Goal: Task Accomplishment & Management: Complete application form

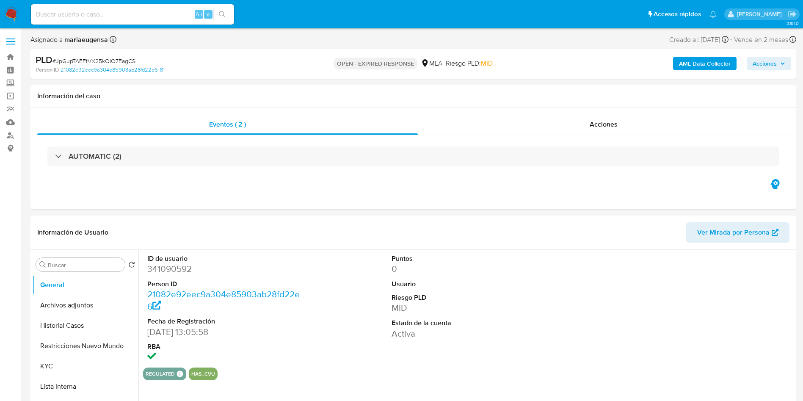
select select "10"
click at [491, 190] on div "Eventos ( 2 ) Acciones AUTOMATIC (2)" at bounding box center [413, 159] width 766 height 102
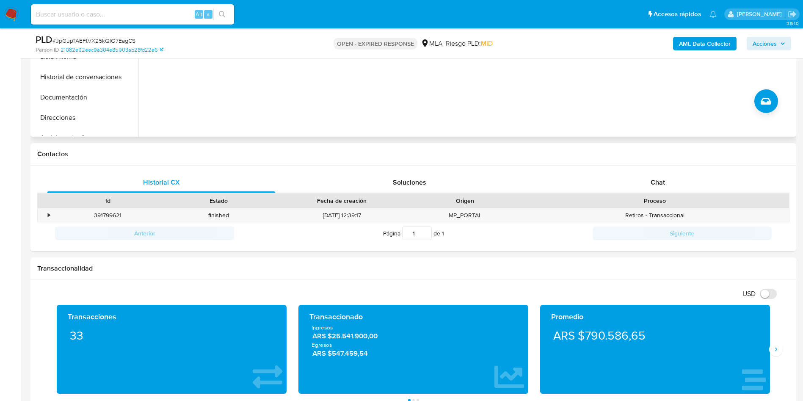
scroll to position [381, 0]
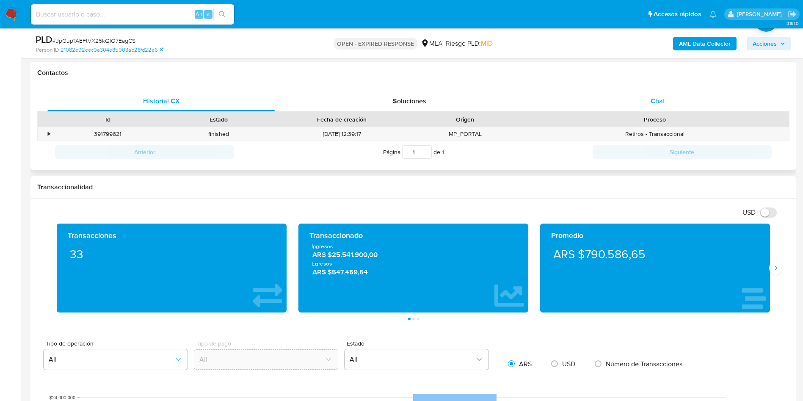
click at [671, 103] on div "Chat" at bounding box center [658, 101] width 228 height 20
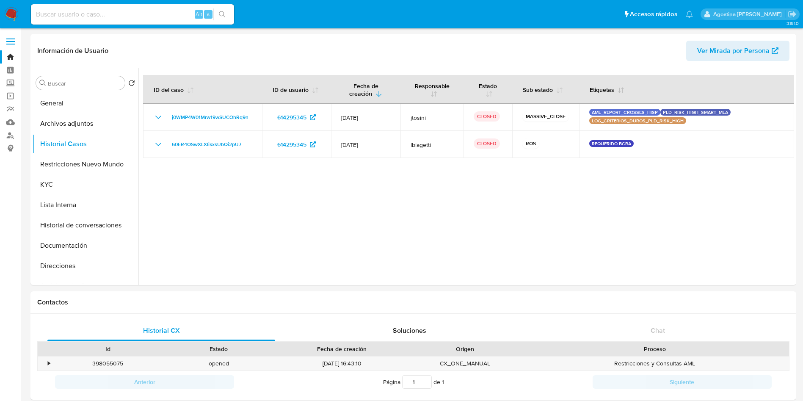
select select "10"
click at [16, 15] on img at bounding box center [11, 14] width 14 height 14
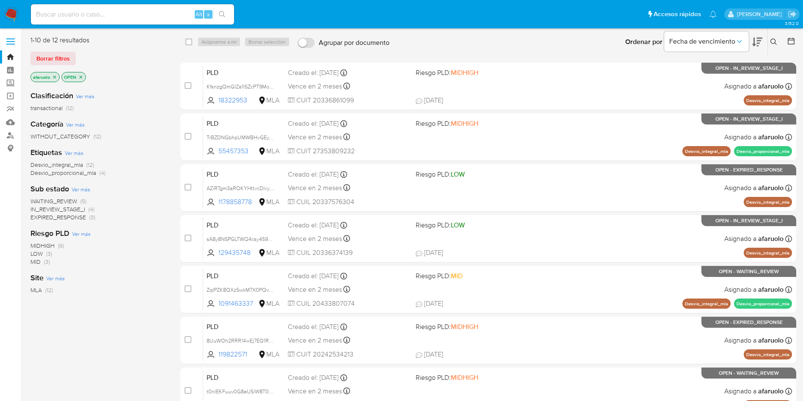
click at [55, 77] on icon "close-filter" at bounding box center [54, 76] width 3 height 3
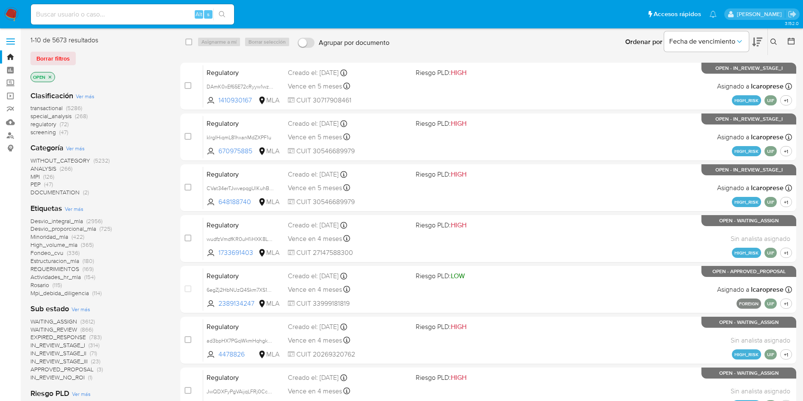
click at [771, 41] on icon at bounding box center [774, 42] width 6 height 6
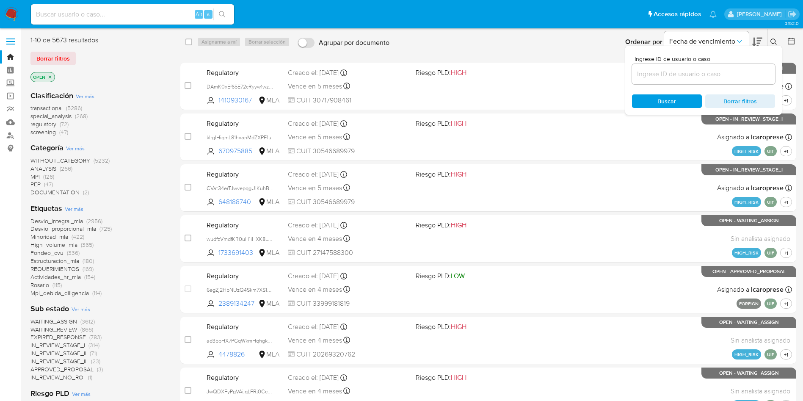
click at [679, 72] on input at bounding box center [703, 74] width 143 height 11
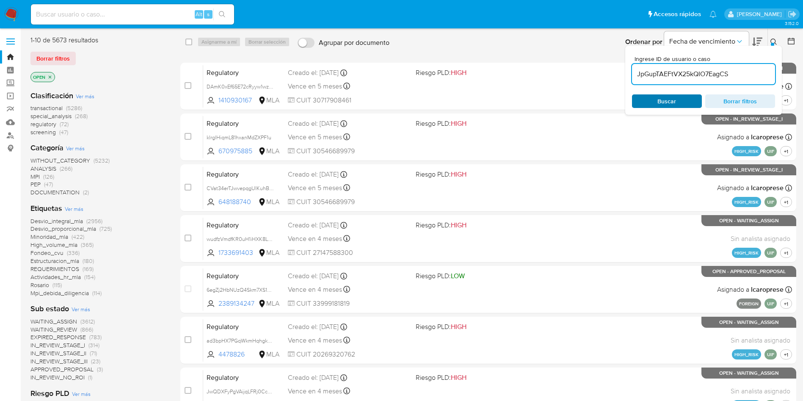
type input "JpGupTAEFtVX25kQIO7EagCS"
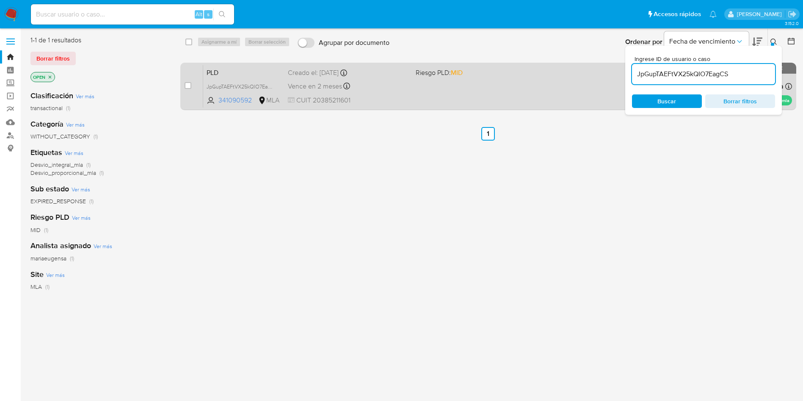
click at [187, 89] on div "case-item-checkbox" at bounding box center [188, 85] width 7 height 8
click at [189, 89] on input "checkbox" at bounding box center [188, 85] width 7 height 7
checkbox input "true"
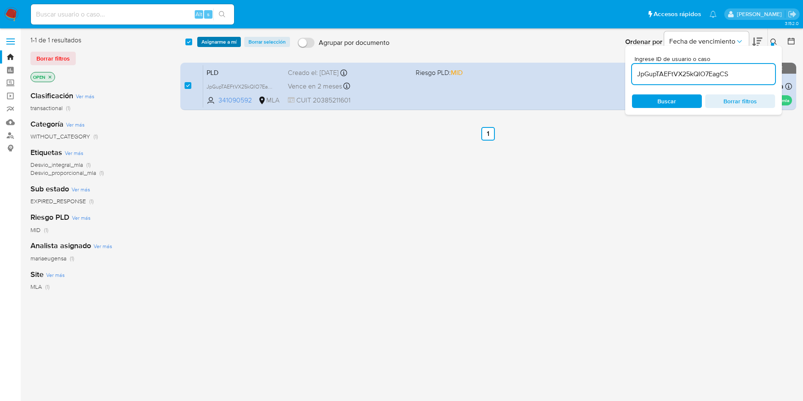
click at [233, 41] on span "Asignarme a mí" at bounding box center [219, 42] width 35 height 8
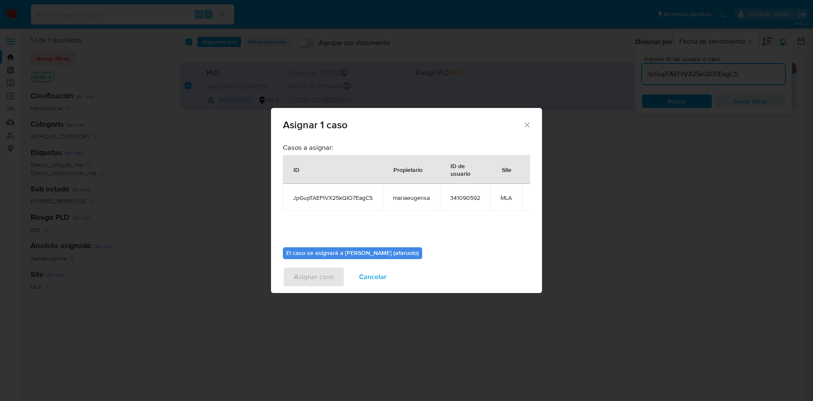
scroll to position [54, 0]
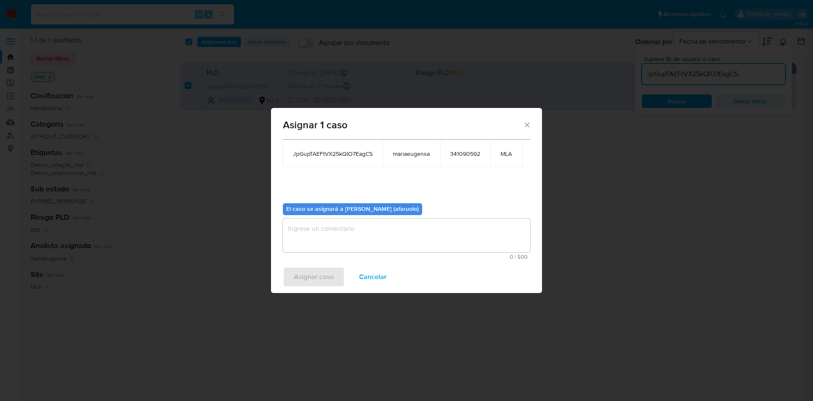
click at [393, 219] on textarea "assign-modal" at bounding box center [406, 236] width 247 height 34
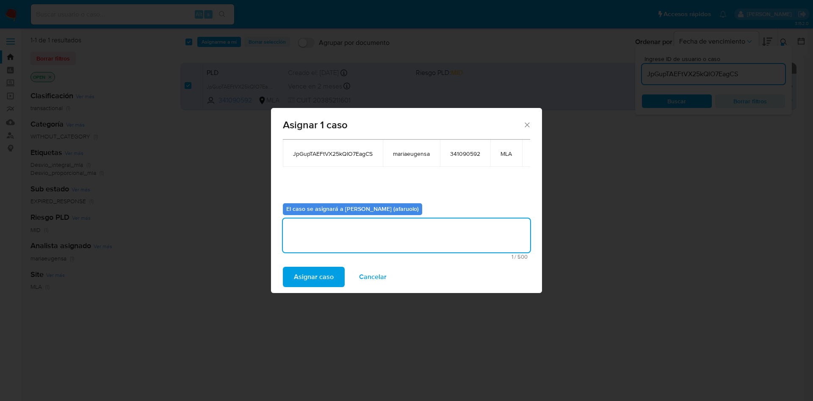
click at [327, 272] on span "Asignar caso" at bounding box center [314, 277] width 40 height 19
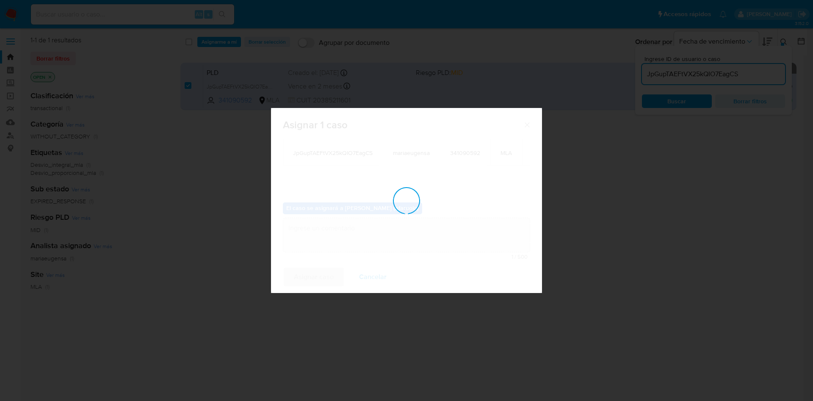
checkbox input "false"
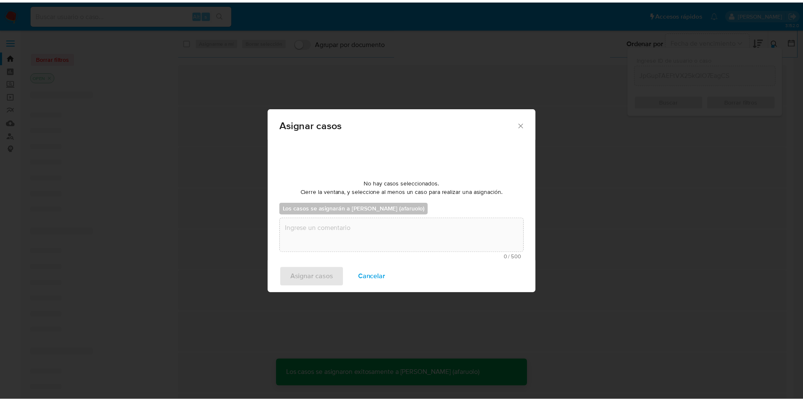
scroll to position [51, 0]
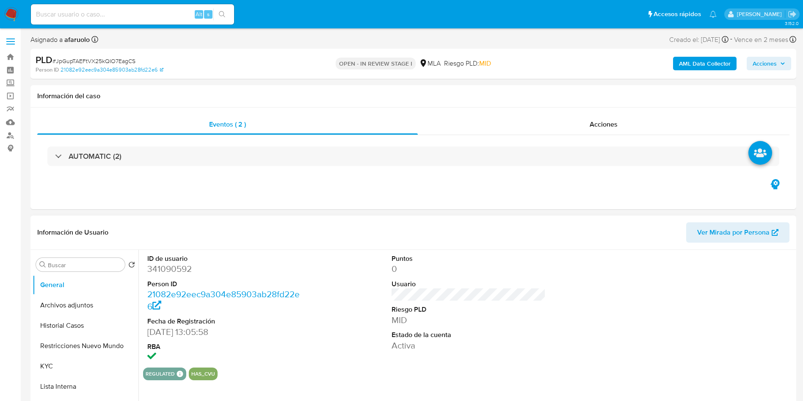
select select "10"
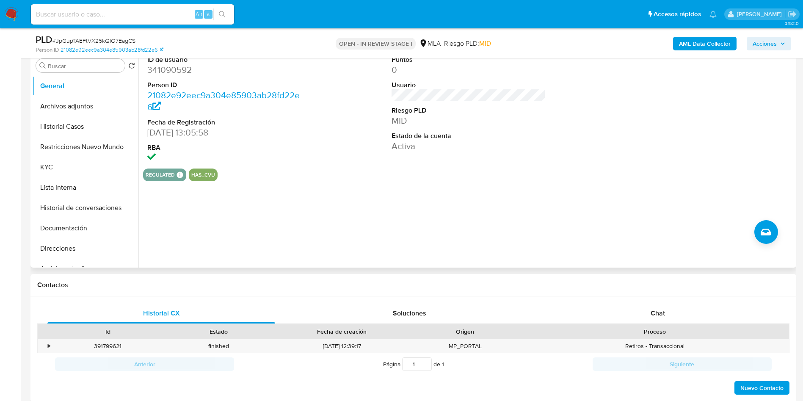
scroll to position [318, 0]
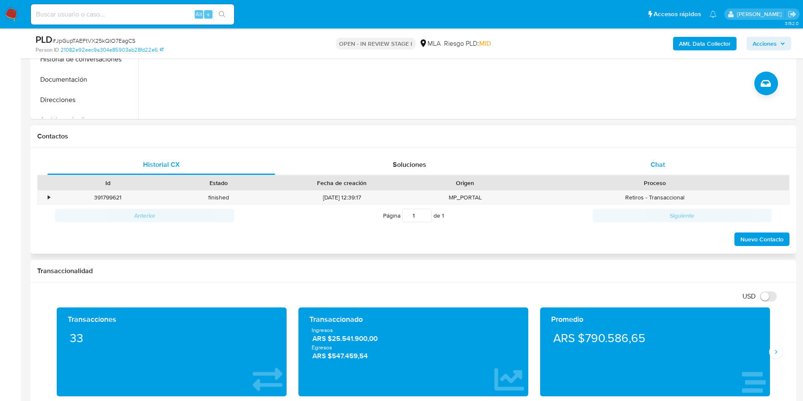
click at [635, 169] on div "Chat" at bounding box center [658, 165] width 228 height 20
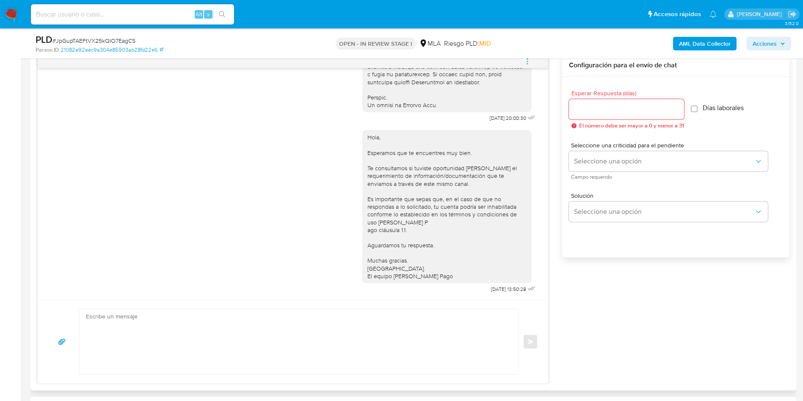
scroll to position [508, 0]
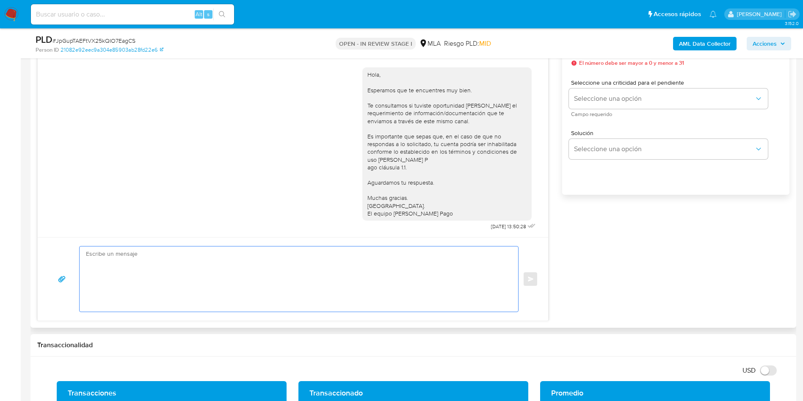
click at [252, 266] on textarea at bounding box center [297, 279] width 422 height 65
paste textarea "Hola, Esperamos que te encuentres muy bien. Te consultamos si tuviste oportunid…"
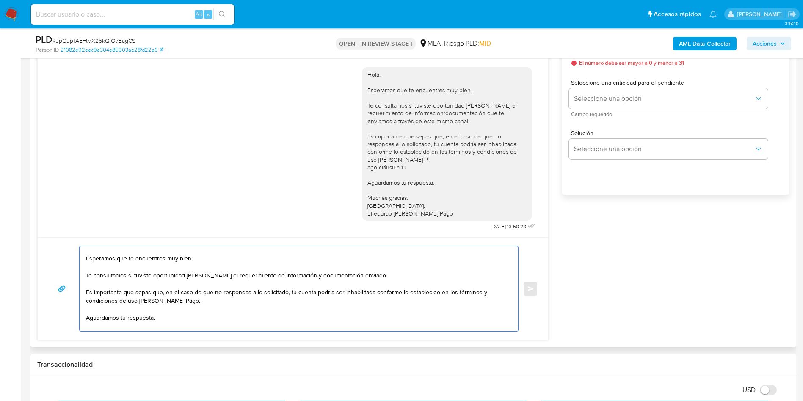
scroll to position [0, 0]
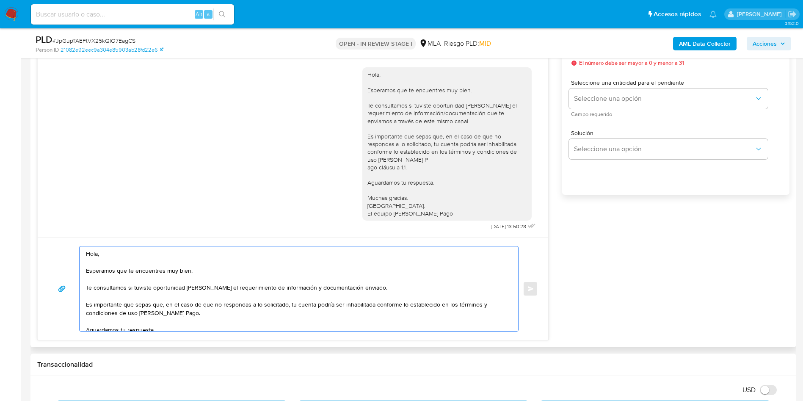
click at [370, 291] on textarea "Hola, Esperamos que te encuentres muy bien. Te consultamos si tuviste oportunid…" at bounding box center [297, 289] width 422 height 85
paste textarea "30687750493"
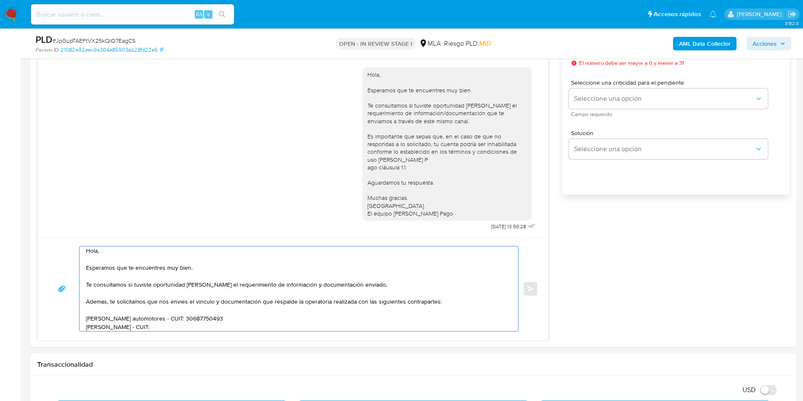
paste textarea "20430351843"
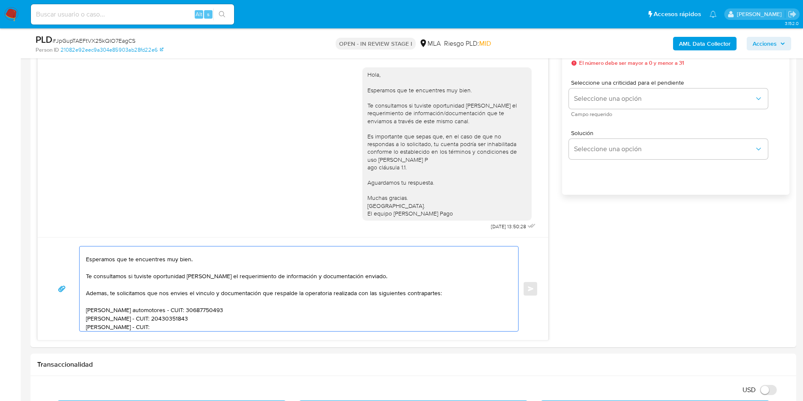
paste textarea "27208168598"
click at [176, 292] on textarea "Hola, Esperamos que te encuentres muy bien. Te consultamos si tuviste oportunid…" at bounding box center [297, 289] width 422 height 85
click at [0, 0] on lt-span "envíes" at bounding box center [0, 0] width 0 height 0
click at [205, 298] on textarea "Hola, Esperamos que te encuentres muy bien. Te consultamos si tuviste oportunid…" at bounding box center [297, 289] width 422 height 85
click at [200, 294] on textarea "Hola, Esperamos que te encuentres muy bien. Te consultamos si tuviste oportunid…" at bounding box center [297, 289] width 422 height 85
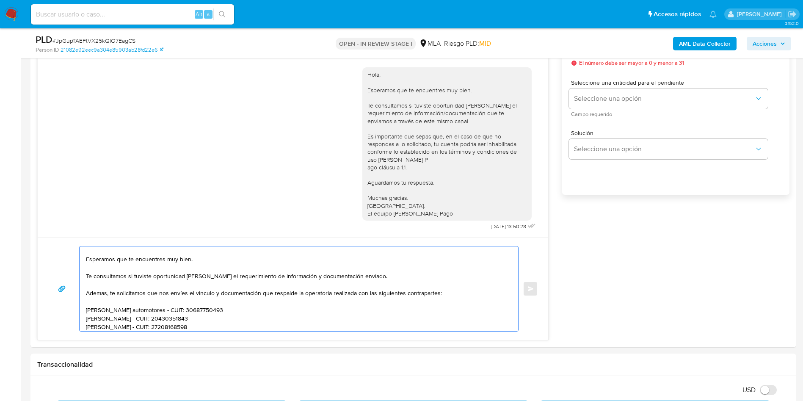
click at [0, 0] on lt-span "el v í nculo" at bounding box center [0, 0] width 0 height 0
click at [92, 291] on textarea "Hola, Esperamos que te encuentres muy bien. Te consultamos si tuviste oportunid…" at bounding box center [297, 289] width 422 height 85
click at [0, 0] on lt-span "Adem á s" at bounding box center [0, 0] width 0 height 0
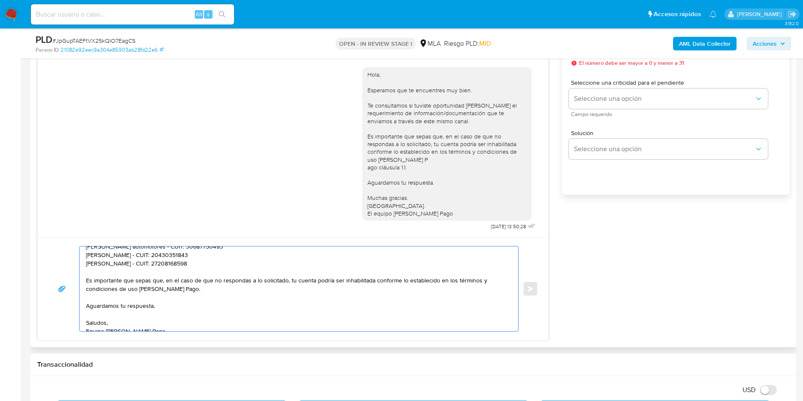
click at [235, 260] on textarea "Hola, Esperamos que te encuentres muy bien. Te consultamos si tuviste oportunid…" at bounding box center [297, 289] width 422 height 85
type textarea "Hola, Esperamos que te encuentres muy bien. Te consultamos si tuviste oportunid…"
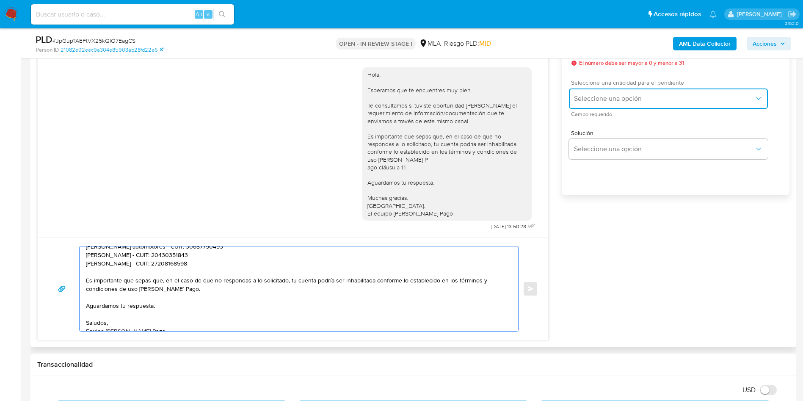
click at [630, 105] on button "Seleccione una opción" at bounding box center [668, 99] width 199 height 20
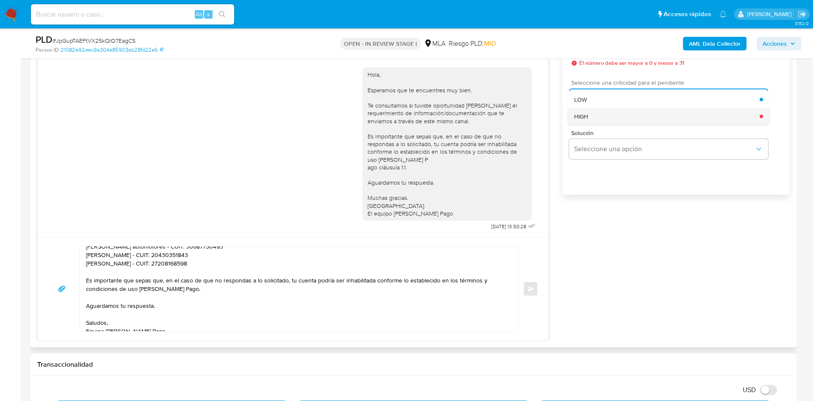
click at [617, 124] on div "HIGH" at bounding box center [667, 116] width 186 height 17
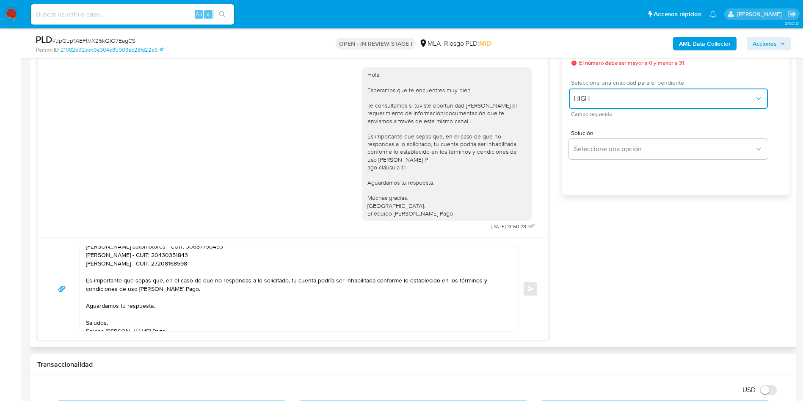
scroll to position [445, 0]
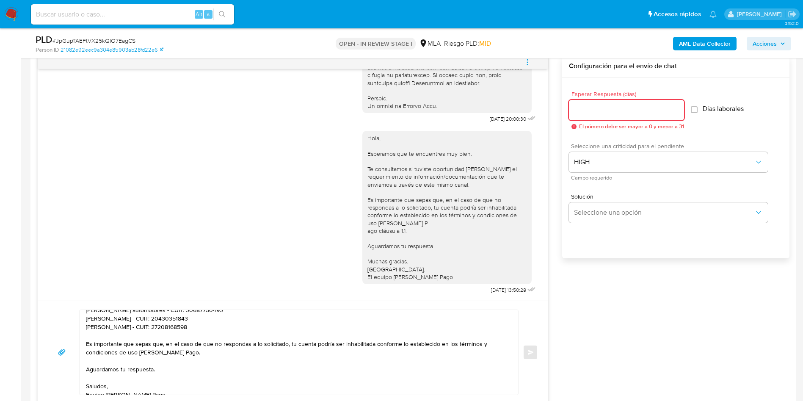
click at [618, 114] on input "Esperar Respuesta (días)" at bounding box center [626, 110] width 115 height 11
type input "2"
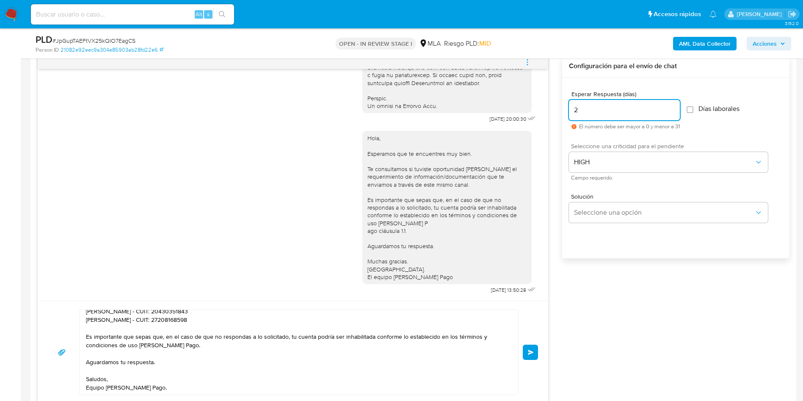
scroll to position [91, 0]
click at [527, 352] on button "Enviar" at bounding box center [530, 352] width 15 height 15
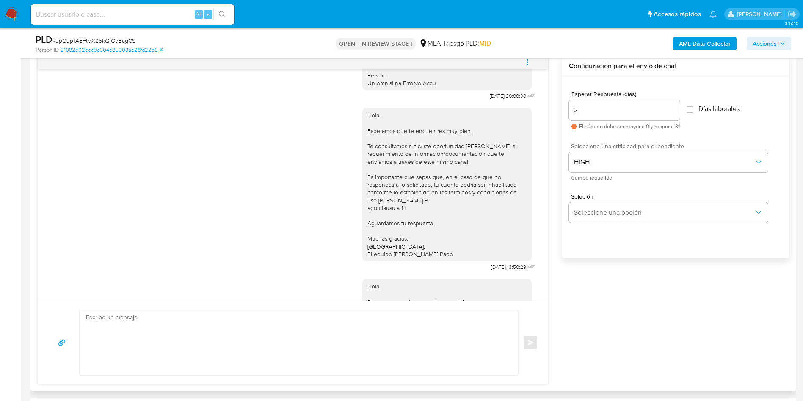
scroll to position [644, 0]
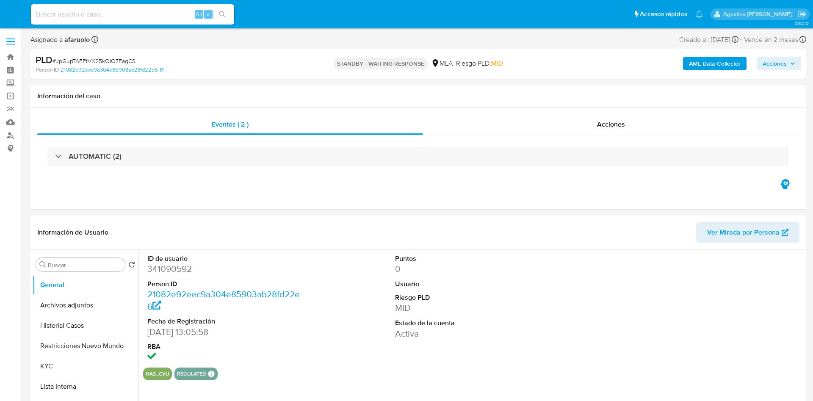
select select "10"
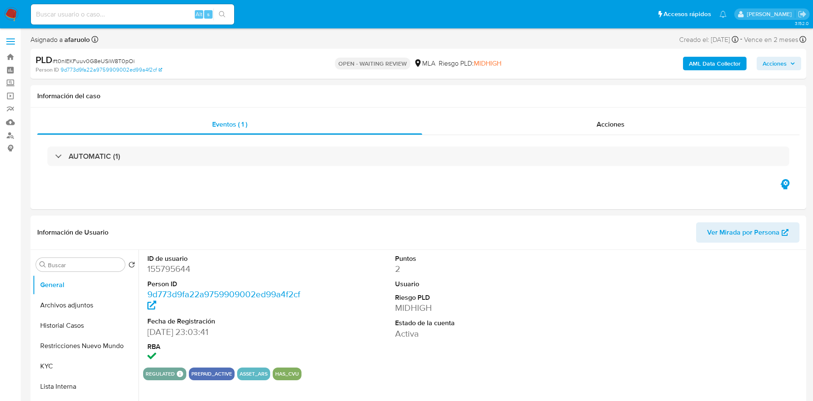
select select "10"
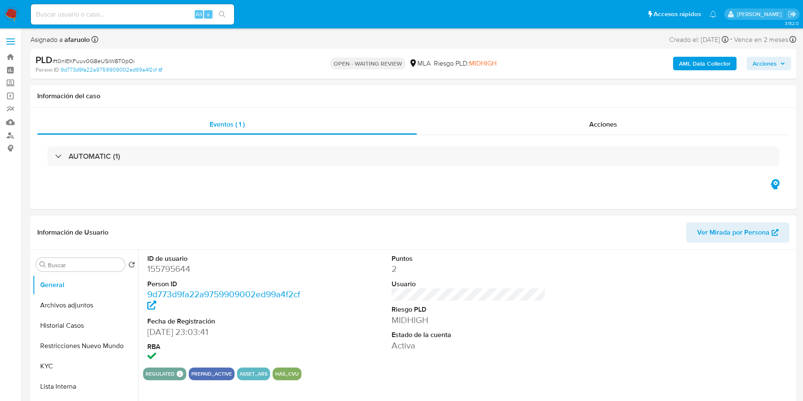
scroll to position [318, 0]
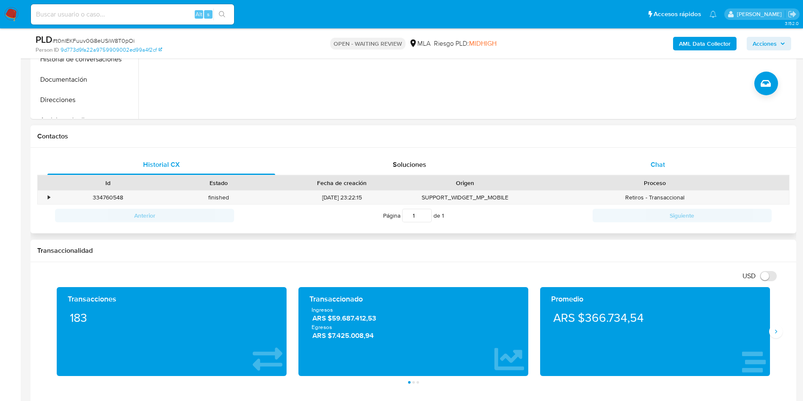
click at [663, 155] on div "Chat" at bounding box center [658, 165] width 228 height 20
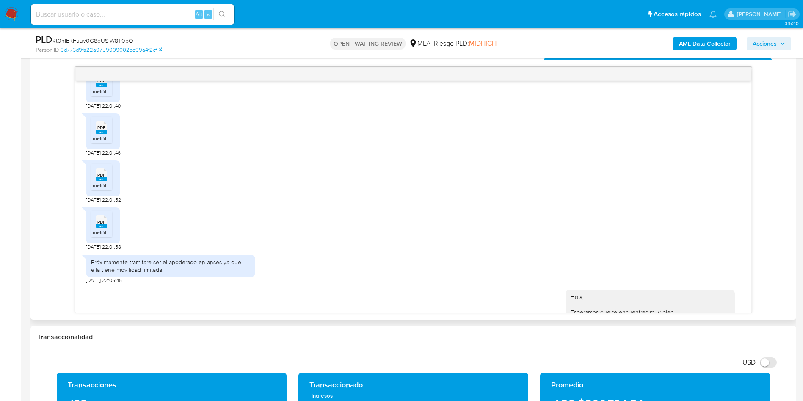
scroll to position [431, 0]
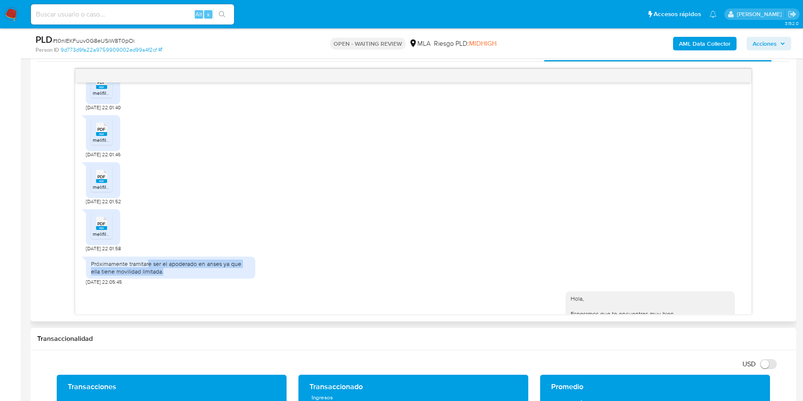
drag, startPoint x: 164, startPoint y: 273, endPoint x: 150, endPoint y: 265, distance: 16.7
click at [150, 265] on div "Próximamente tramitare ser el apoderado en anses ya que ella tiene movilidad li…" at bounding box center [170, 267] width 159 height 15
click at [167, 272] on div "Próximamente tramitare ser el apoderado en anses ya que ella tiene movilidad li…" at bounding box center [170, 267] width 159 height 15
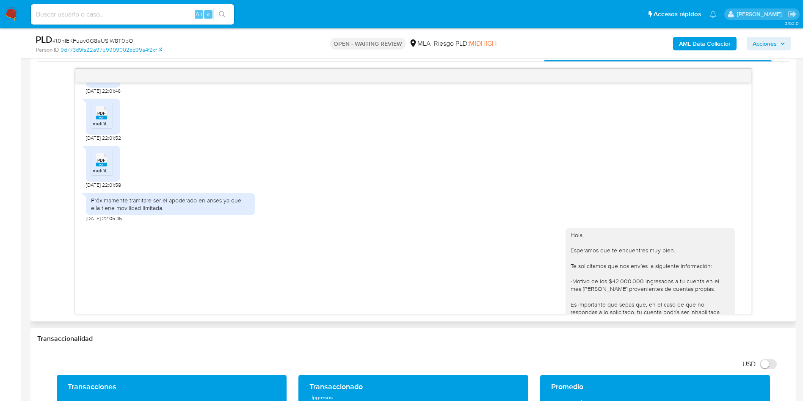
scroll to position [197, 0]
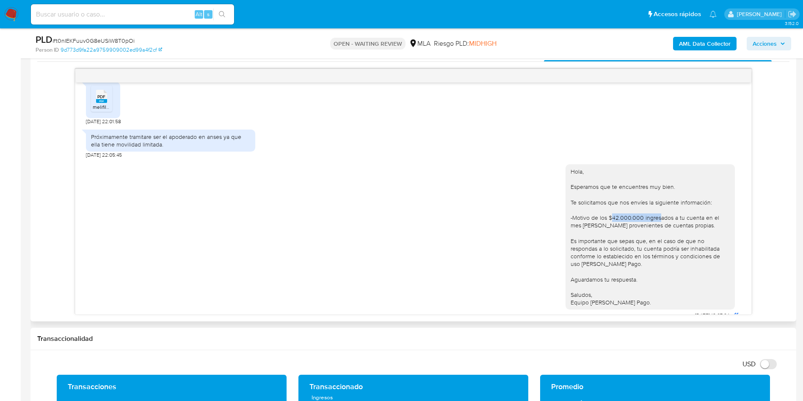
drag, startPoint x: 604, startPoint y: 218, endPoint x: 652, endPoint y: 216, distance: 47.9
click at [652, 216] on div "Hola, Esperamos que te encuentres muy bien. Te solicitamos que nos envíes la si…" at bounding box center [650, 237] width 159 height 139
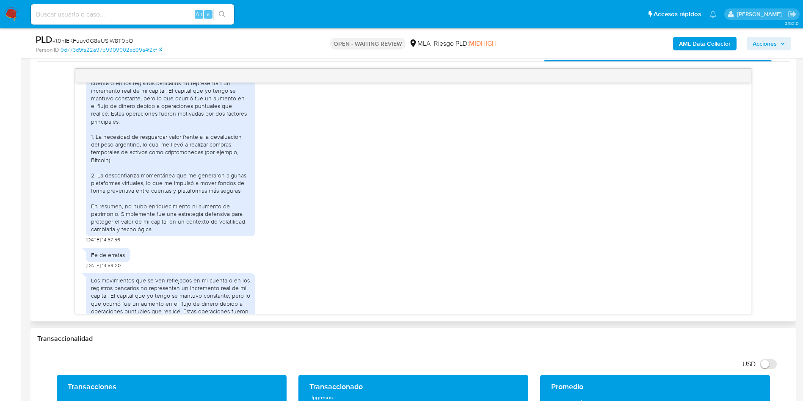
scroll to position [578, 0]
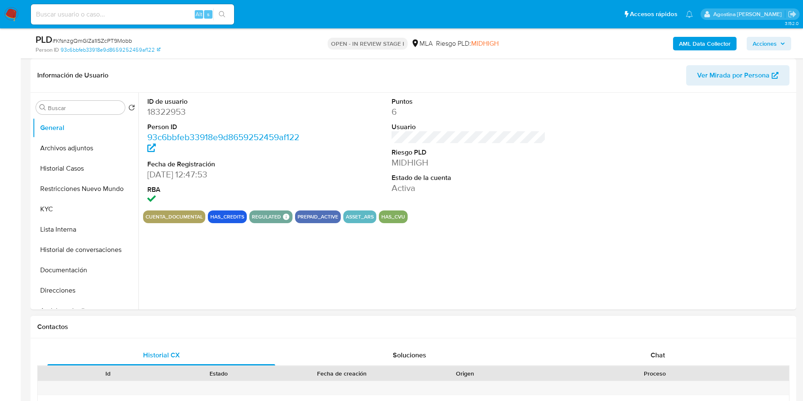
scroll to position [191, 0]
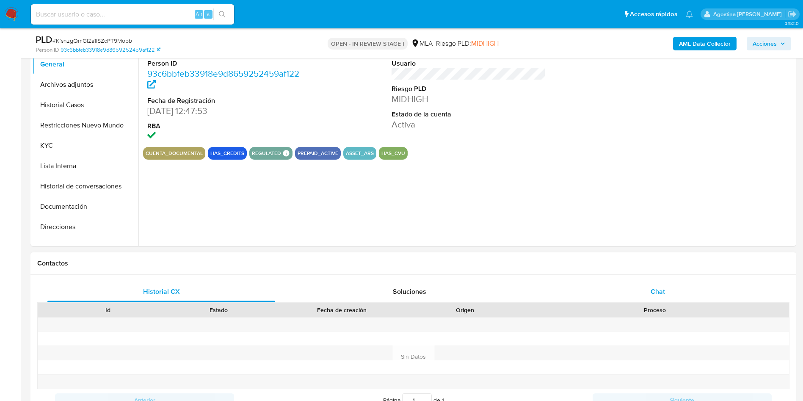
click at [647, 282] on div "Chat" at bounding box center [658, 292] width 228 height 20
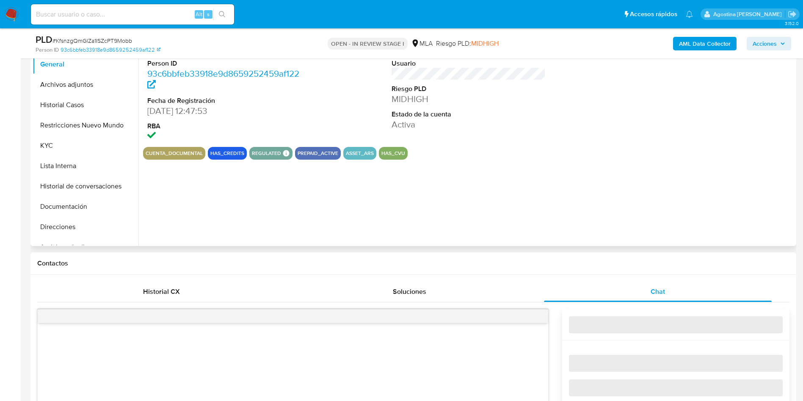
select select "10"
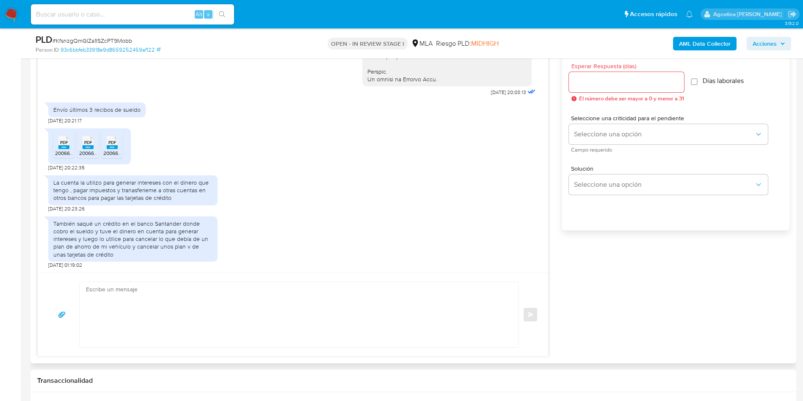
scroll to position [445, 0]
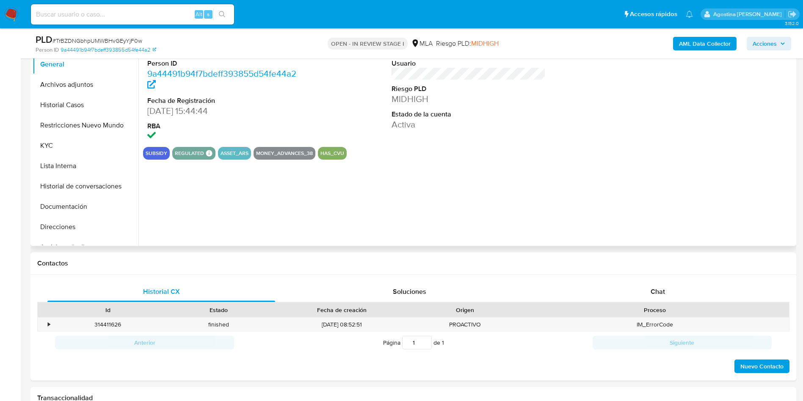
select select "10"
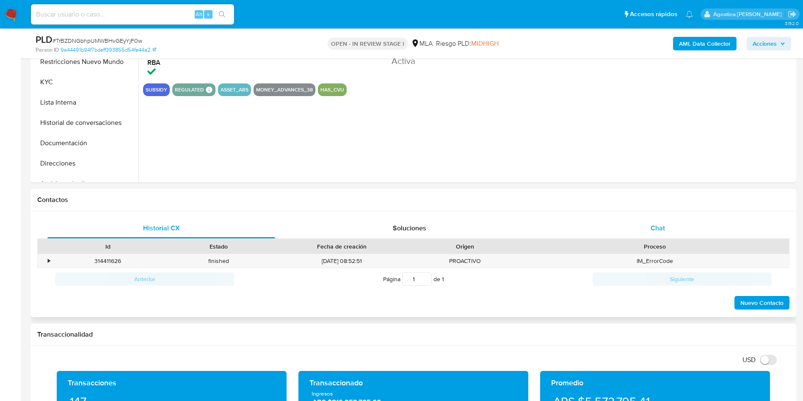
click at [659, 227] on span "Chat" at bounding box center [658, 228] width 14 height 10
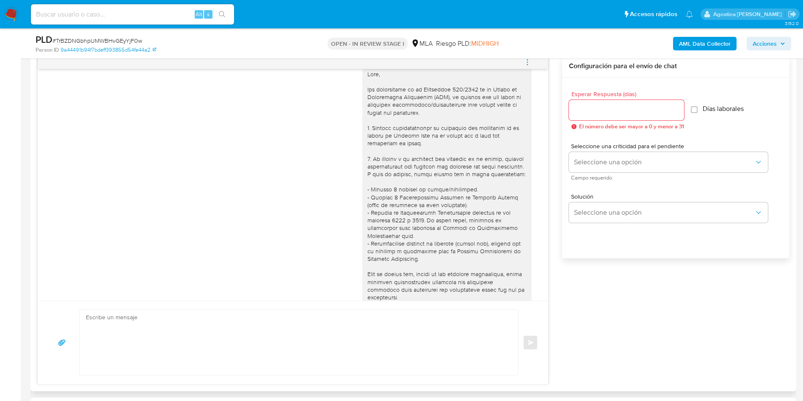
scroll to position [0, 0]
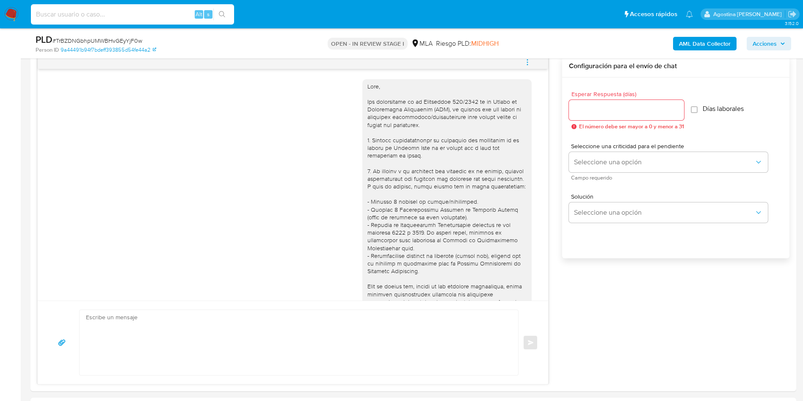
click at [155, 10] on input at bounding box center [132, 14] width 203 height 11
paste input "153179907"
type input "153179907"
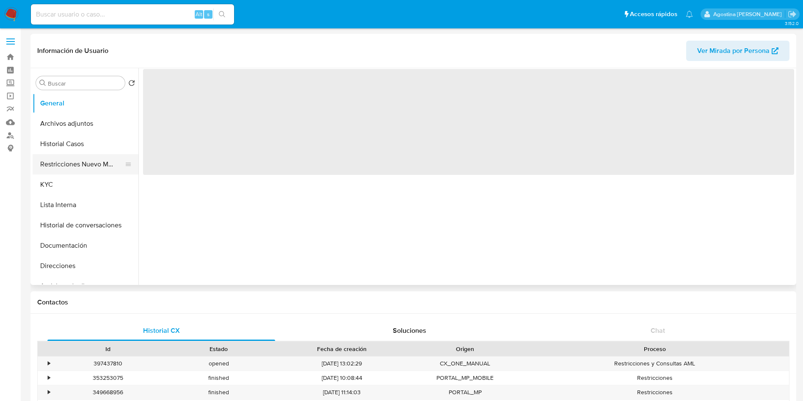
click at [94, 173] on button "Restricciones Nuevo Mundo" at bounding box center [82, 164] width 99 height 20
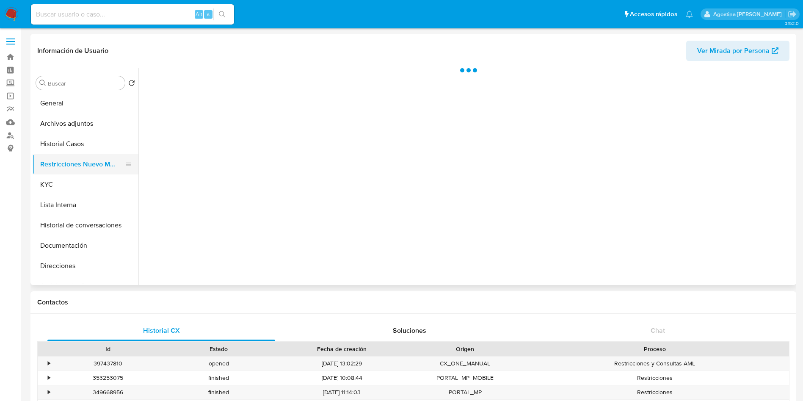
select select "10"
click at [92, 125] on button "Archivos adjuntos" at bounding box center [82, 124] width 99 height 20
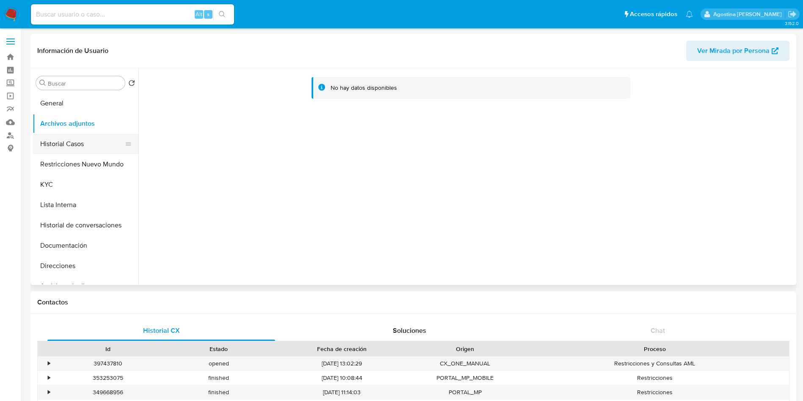
click at [86, 139] on button "Historial Casos" at bounding box center [82, 144] width 99 height 20
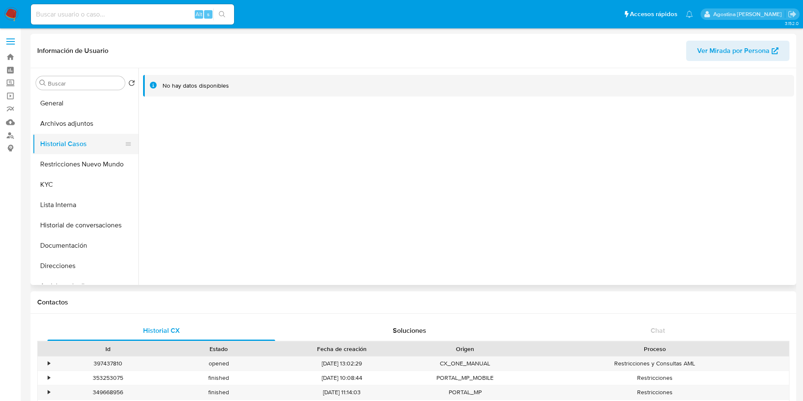
click at [95, 150] on button "Historial Casos" at bounding box center [82, 144] width 99 height 20
click at [101, 159] on button "Restricciones Nuevo Mundo" at bounding box center [82, 164] width 99 height 20
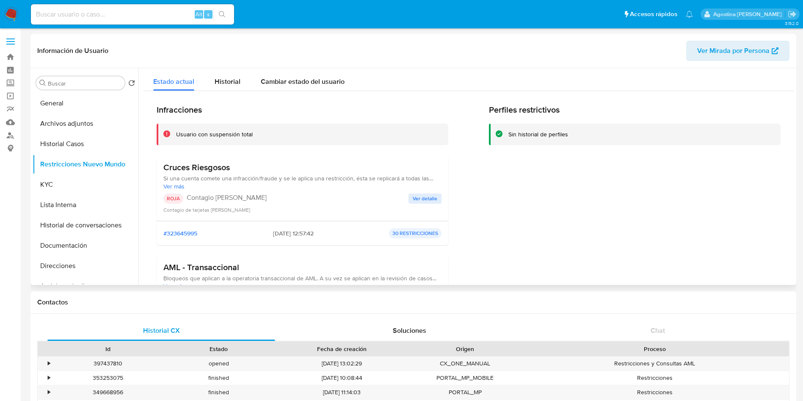
click at [428, 201] on span "Ver detalle" at bounding box center [425, 198] width 25 height 8
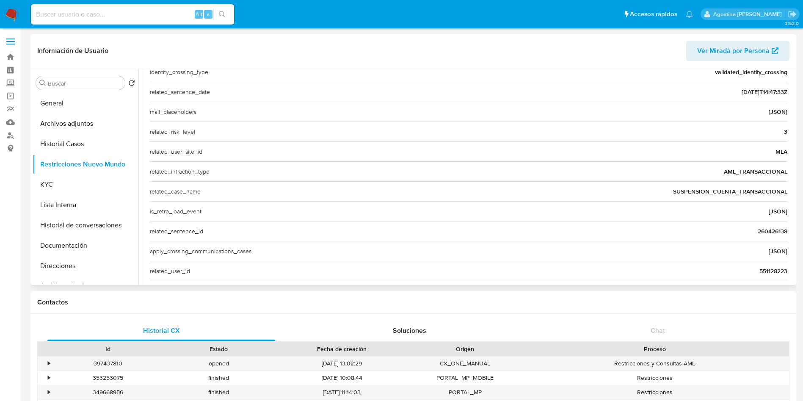
scroll to position [288, 0]
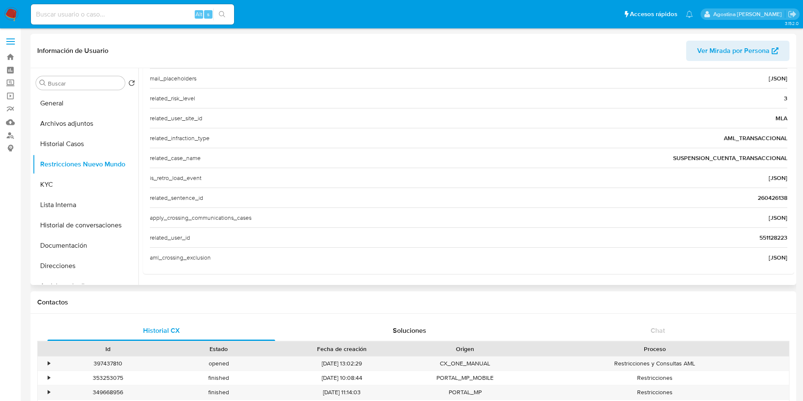
click at [760, 237] on span "551128223" at bounding box center [774, 237] width 28 height 8
click at [144, 16] on input at bounding box center [132, 14] width 203 height 11
paste input "551128223"
type input "551128223"
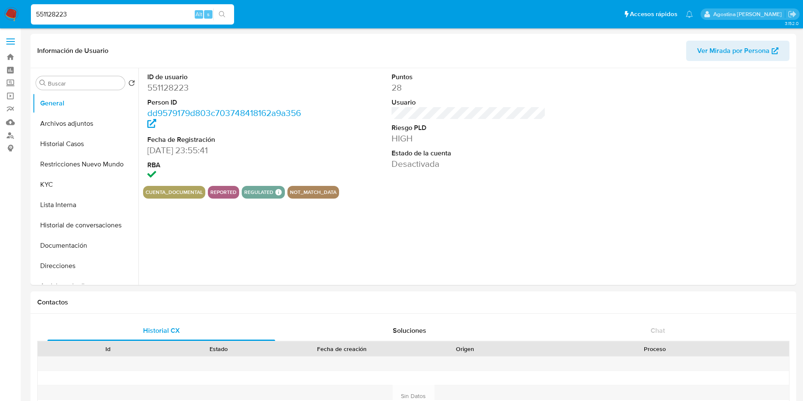
select select "10"
click at [86, 122] on button "Archivos adjuntos" at bounding box center [82, 124] width 99 height 20
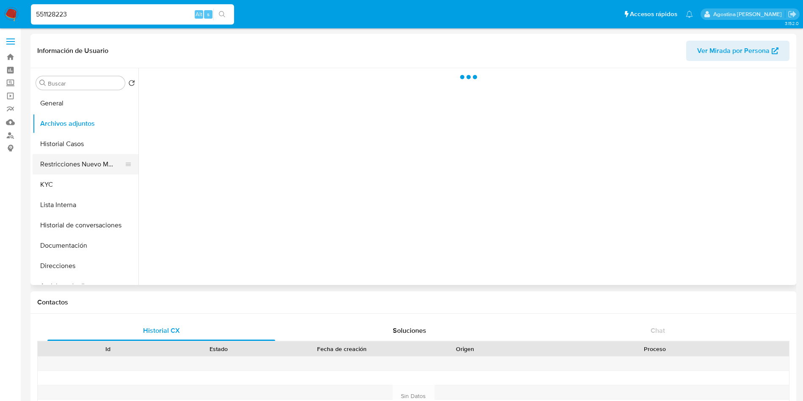
click at [96, 162] on button "Restricciones Nuevo Mundo" at bounding box center [82, 164] width 99 height 20
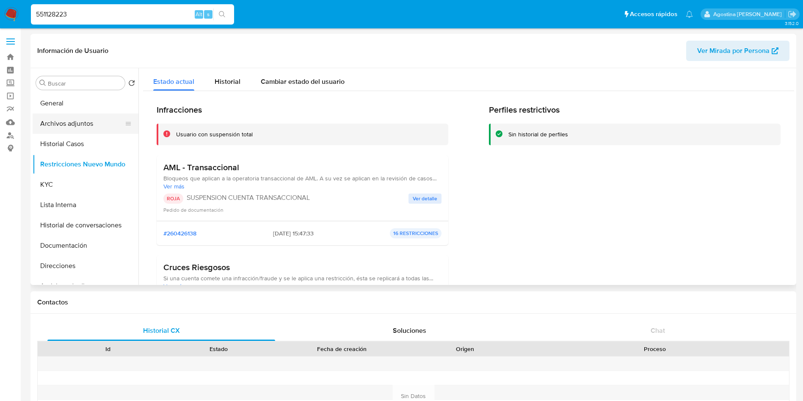
click at [90, 123] on button "Archivos adjuntos" at bounding box center [82, 124] width 99 height 20
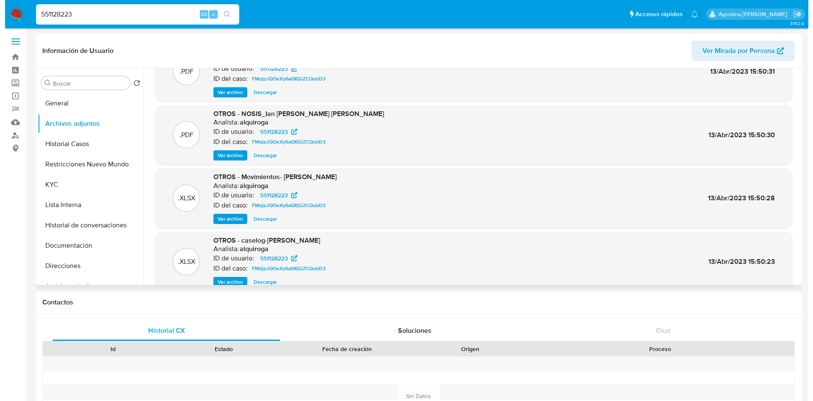
scroll to position [47, 0]
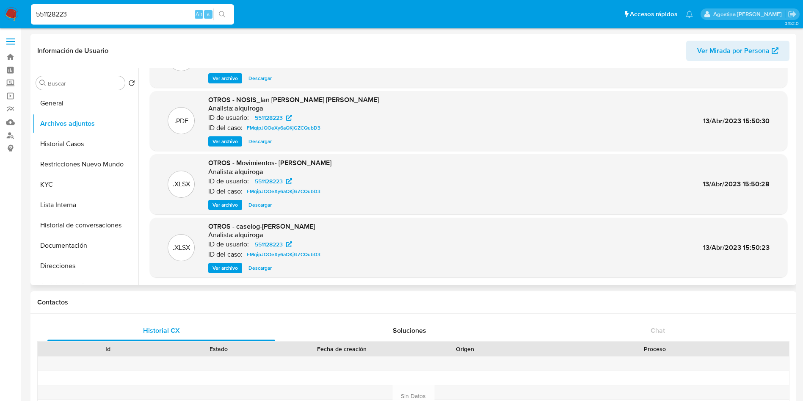
click at [235, 266] on span "Ver archivo" at bounding box center [225, 268] width 25 height 8
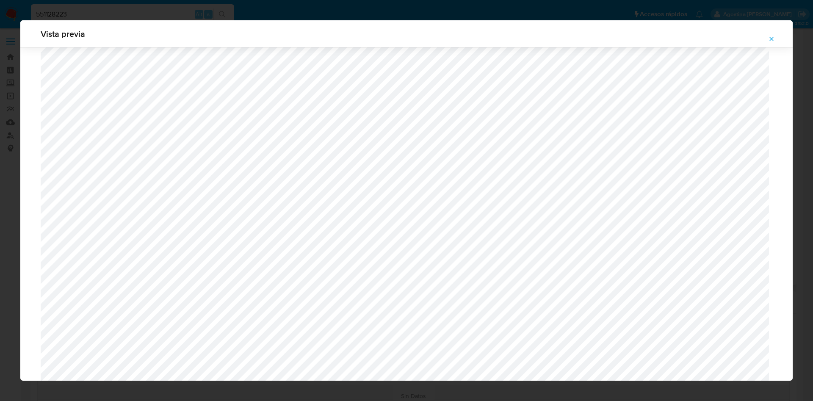
scroll to position [428, 0]
click at [772, 46] on div "Vista previa" at bounding box center [406, 33] width 773 height 27
click at [773, 43] on span "Attachment preview" at bounding box center [771, 39] width 7 height 12
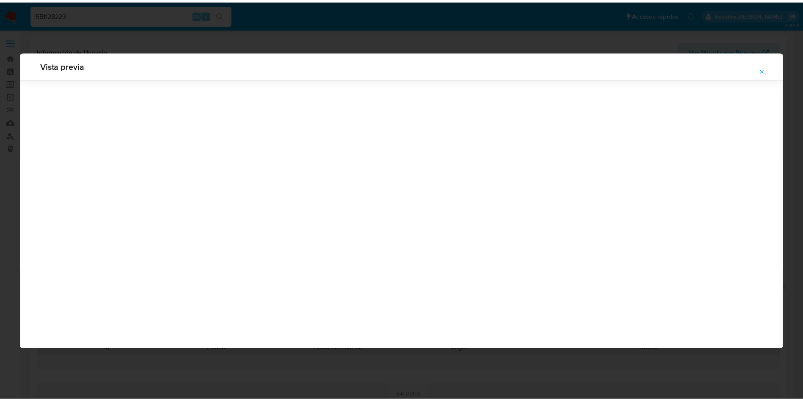
scroll to position [0, 0]
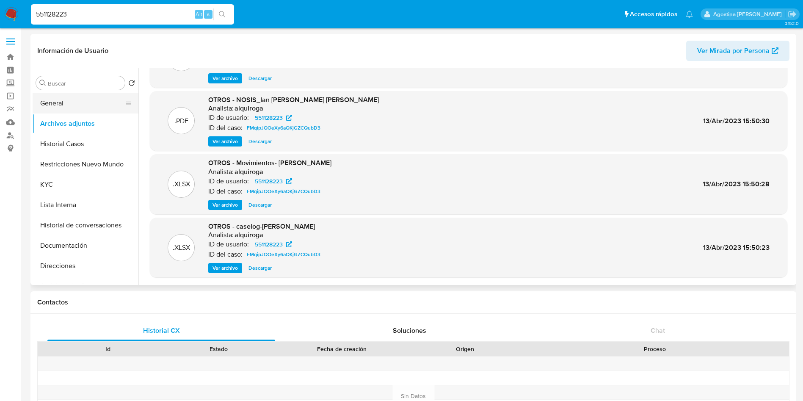
click at [60, 100] on button "General" at bounding box center [82, 103] width 99 height 20
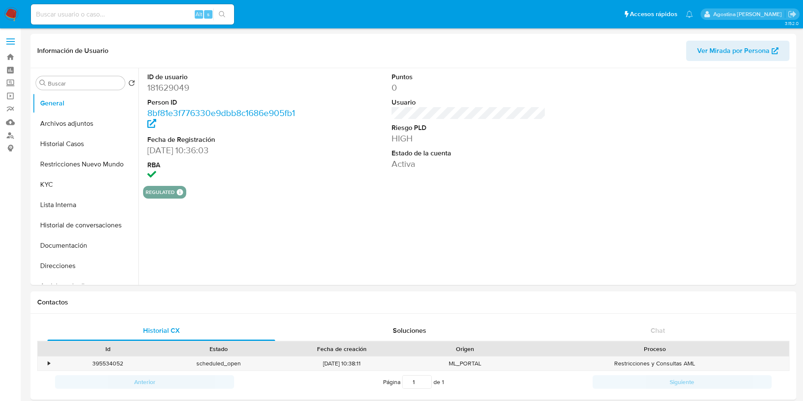
select select "10"
drag, startPoint x: 779, startPoint y: 247, endPoint x: 772, endPoint y: 247, distance: 6.8
click at [779, 247] on div "ID de usuario 181629049 Person ID 8bf81e3f776330e9dbb8c1686e905fb1 Fecha de Reg…" at bounding box center [467, 176] width 656 height 217
click at [772, 247] on button "Crear caso manual" at bounding box center [767, 250] width 24 height 24
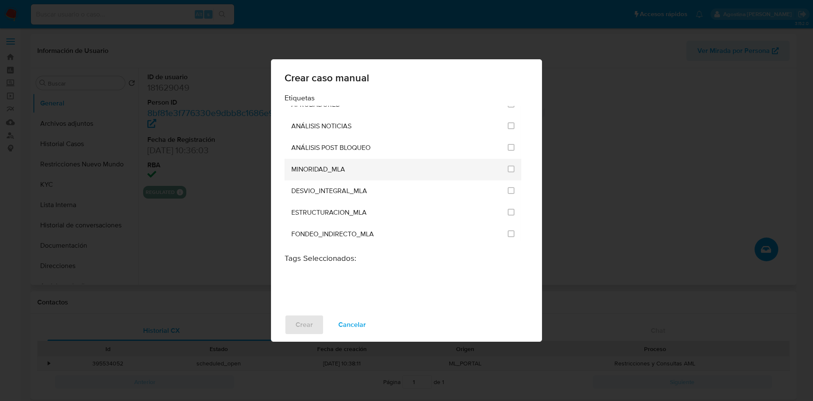
scroll to position [1715, 0]
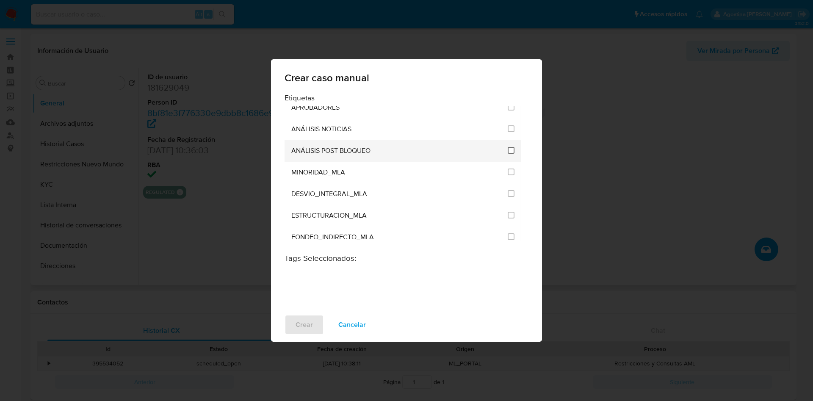
click at [508, 153] on input "3249" at bounding box center [511, 150] width 7 height 7
checkbox input "true"
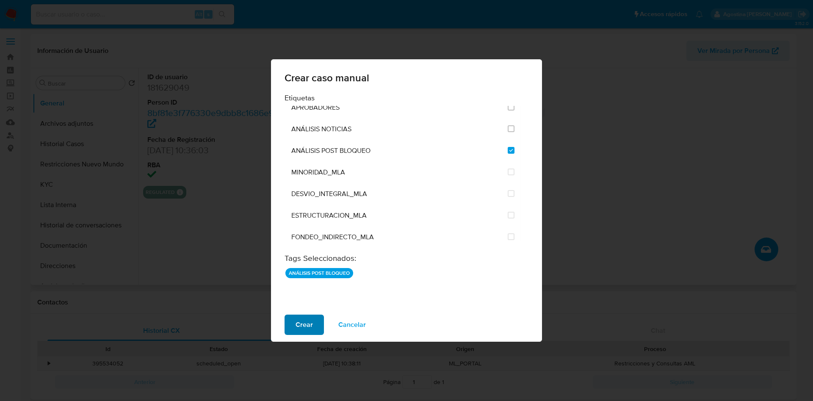
click at [299, 321] on span "Crear" at bounding box center [304, 325] width 17 height 19
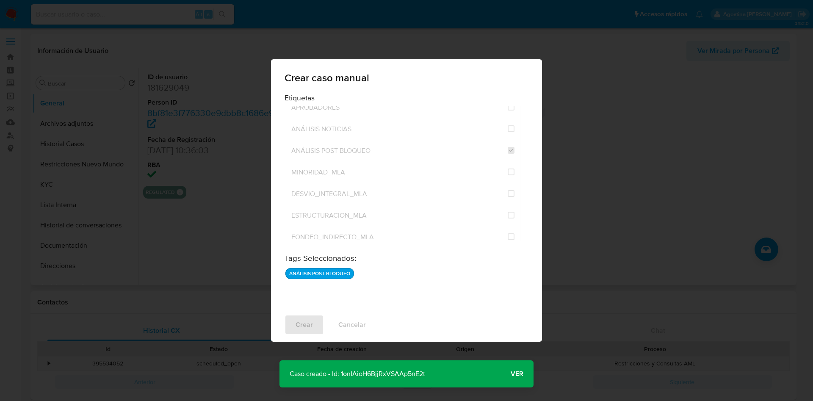
click at [375, 369] on p "Caso creado - Id: 1onIAioH6BjjRxVSAAp5nE2t" at bounding box center [358, 373] width 156 height 27
